Goal: Navigation & Orientation: Find specific page/section

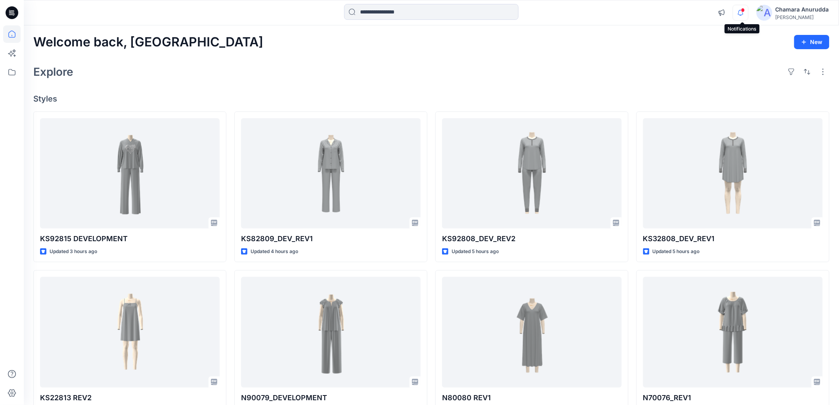
click at [749, 6] on div at bounding box center [741, 7] width 16 height 4
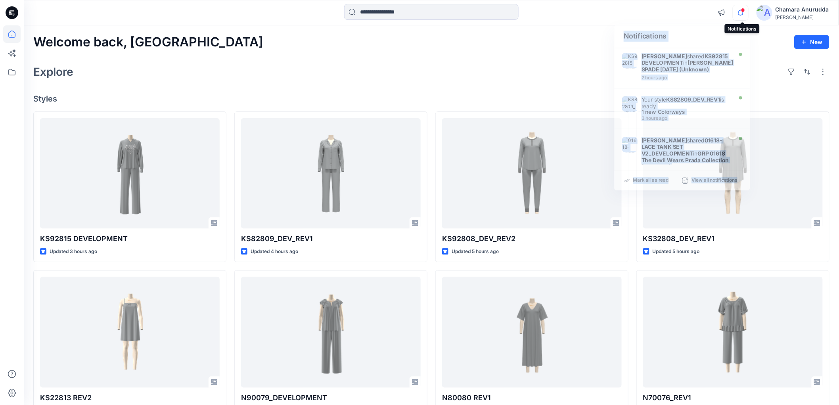
click at [747, 9] on icon "button" at bounding box center [740, 13] width 15 height 16
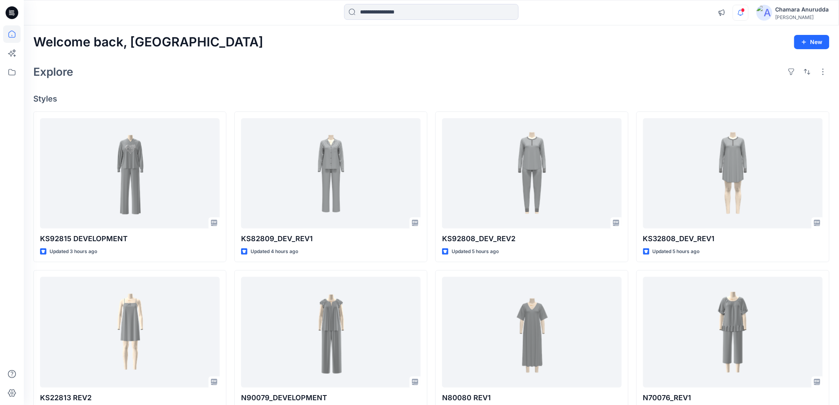
click at [439, 60] on div "Welcome back, Chamara New Explore Styles KS92815 DEVELOPMENT Updated 3 hours ag…" at bounding box center [431, 321] width 815 height 593
click at [393, 15] on input at bounding box center [431, 12] width 174 height 16
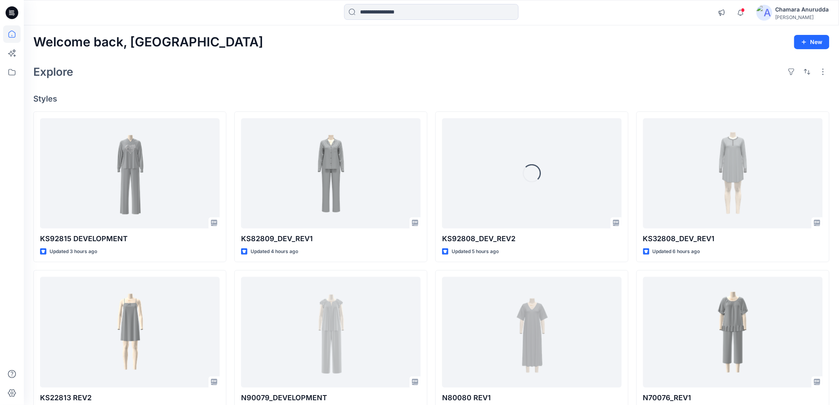
click at [270, 46] on div "Welcome back, Chamara New" at bounding box center [431, 42] width 796 height 15
